Goal: Information Seeking & Learning: Find specific fact

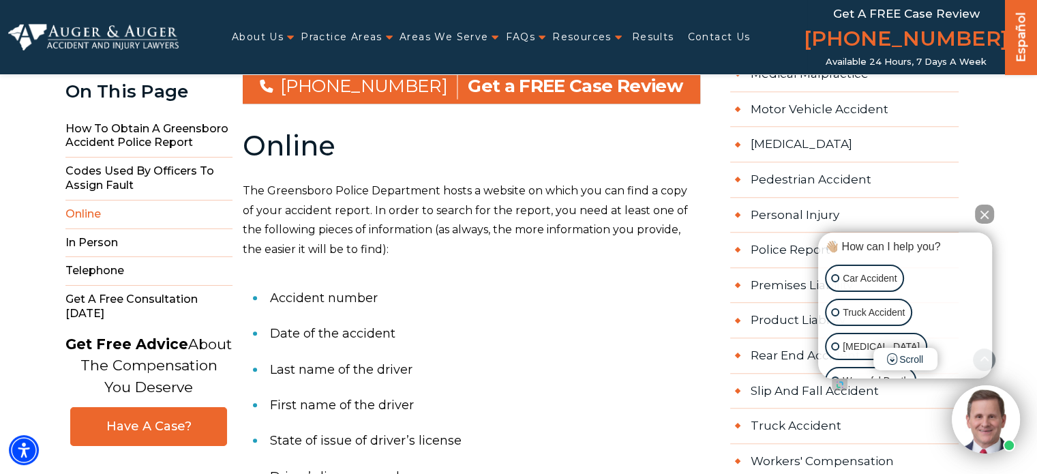
scroll to position [955, 0]
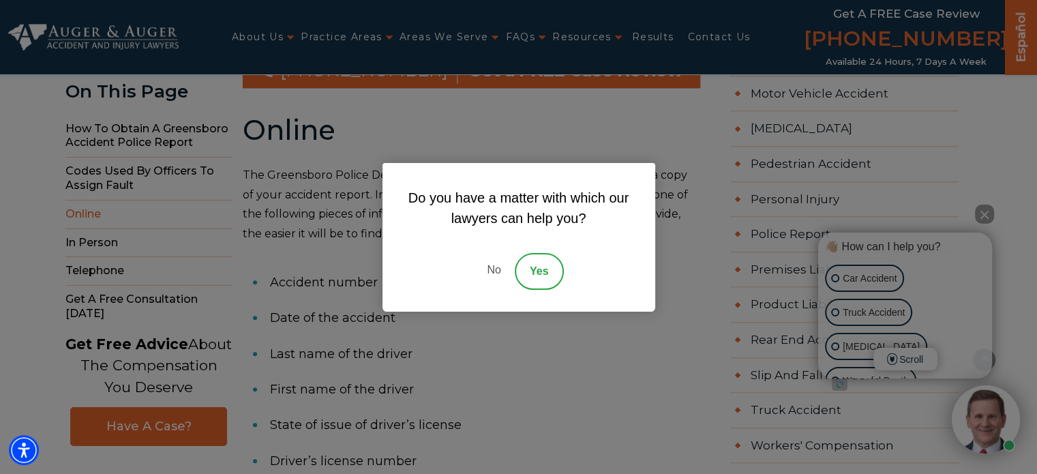
click at [496, 265] on link "No" at bounding box center [493, 271] width 41 height 37
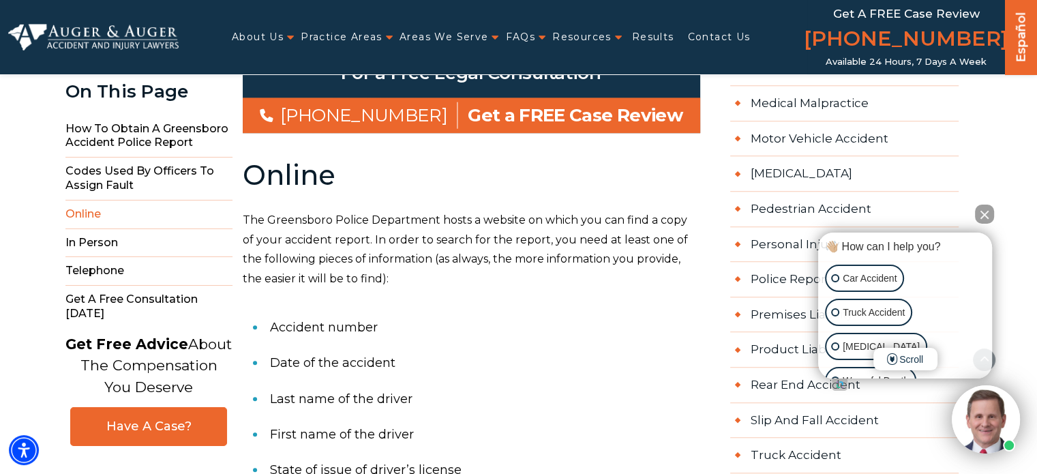
scroll to position [909, 0]
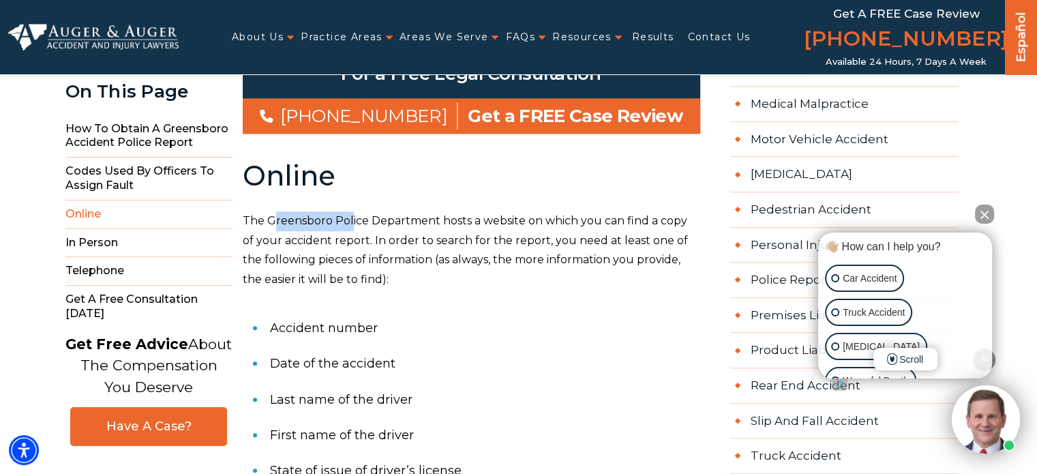
drag, startPoint x: 270, startPoint y: 145, endPoint x: 349, endPoint y: 151, distance: 79.3
click at [349, 214] on span "The Greensboro Police Department hosts a website on which you can find a copy o…" at bounding box center [465, 250] width 445 height 72
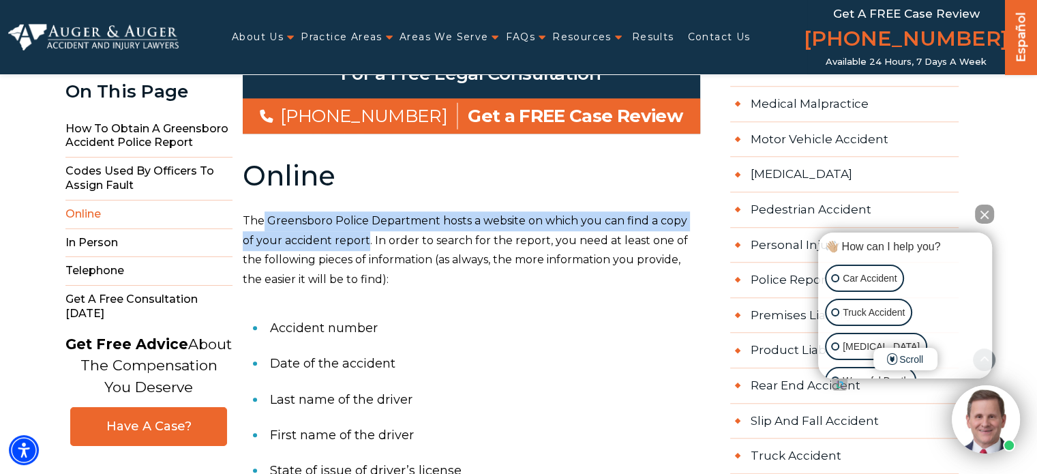
drag, startPoint x: 260, startPoint y: 147, endPoint x: 354, endPoint y: 171, distance: 97.3
click at [354, 214] on span "The Greensboro Police Department hosts a website on which you can find a copy o…" at bounding box center [465, 250] width 445 height 72
copy span "Greensboro Police Department hosts a website on which you can find a copy of yo…"
